Goal: Find specific page/section: Find specific page/section

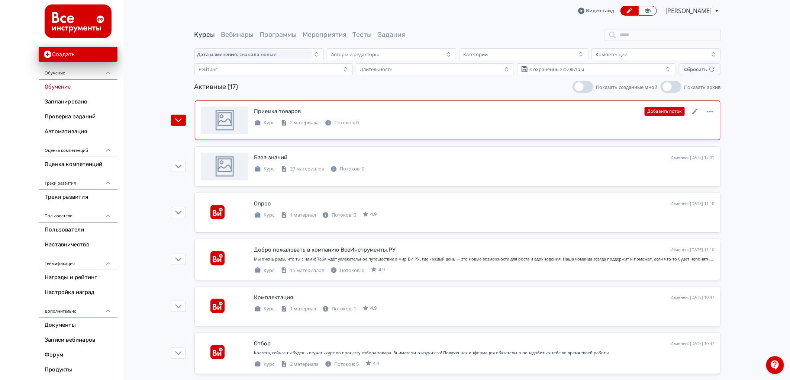
click at [246, 119] on div at bounding box center [225, 120] width 48 height 28
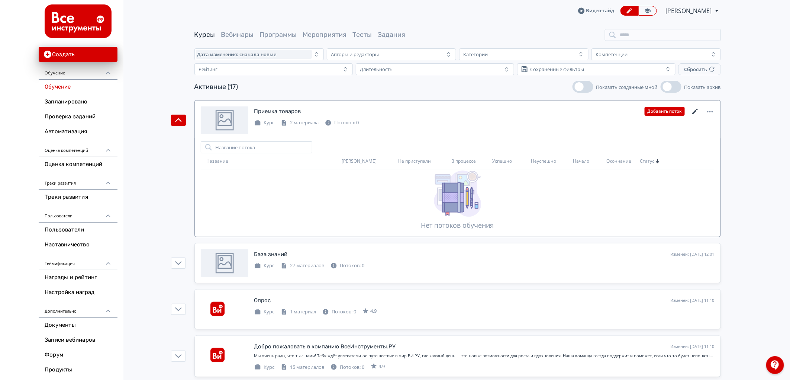
click at [696, 108] on icon at bounding box center [695, 111] width 9 height 9
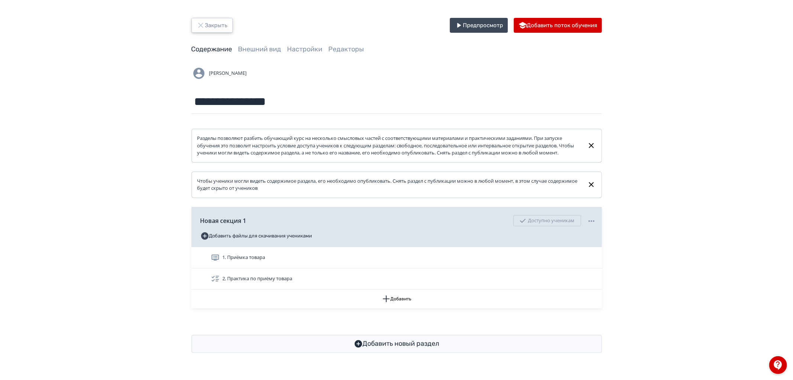
click at [224, 29] on button "Закрыть" at bounding box center [211, 25] width 41 height 15
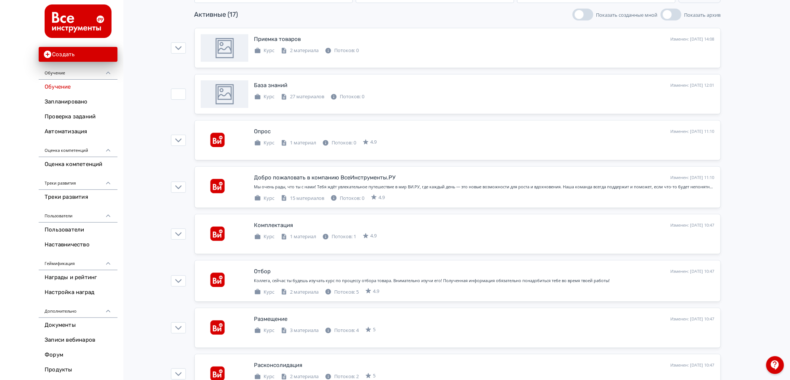
scroll to position [26, 0]
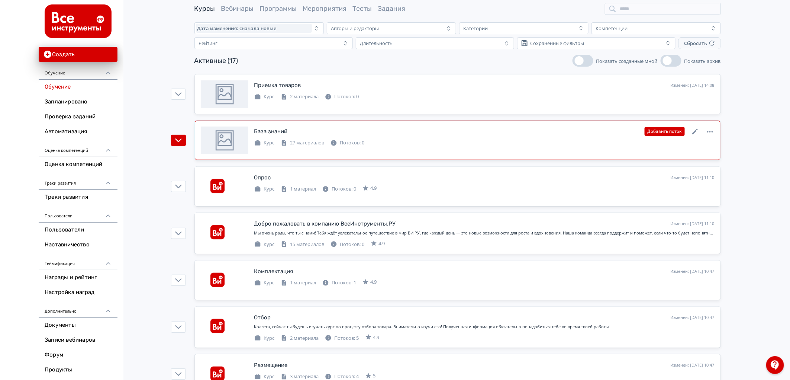
click at [286, 146] on div "База знаний Изменен: [DATE] 12:01 Добавить поток Курс 27 материалов Потоков: 0" at bounding box center [458, 140] width 514 height 28
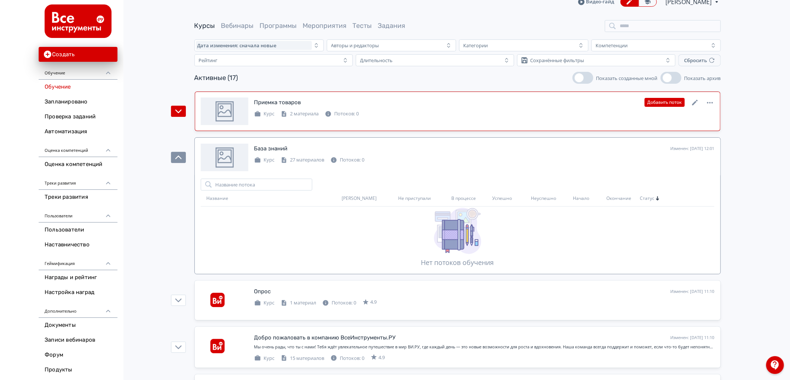
scroll to position [0, 0]
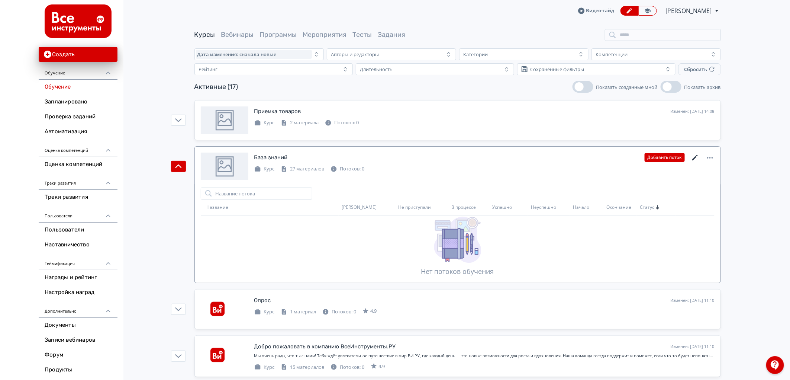
click at [693, 154] on icon at bounding box center [695, 157] width 9 height 9
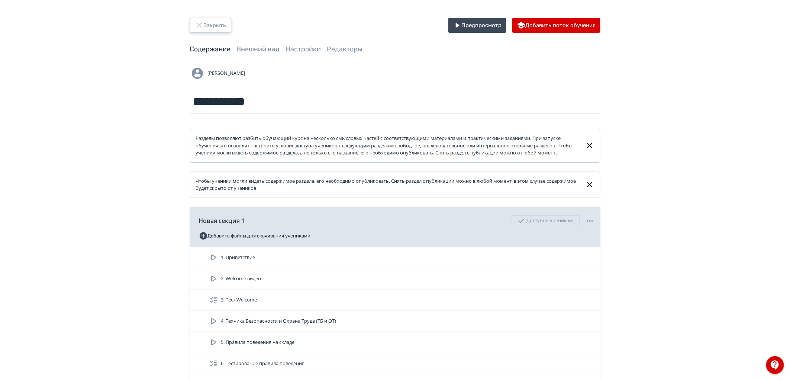
click at [216, 26] on button "Закрыть" at bounding box center [210, 25] width 41 height 15
